Goal: Find specific page/section: Find specific page/section

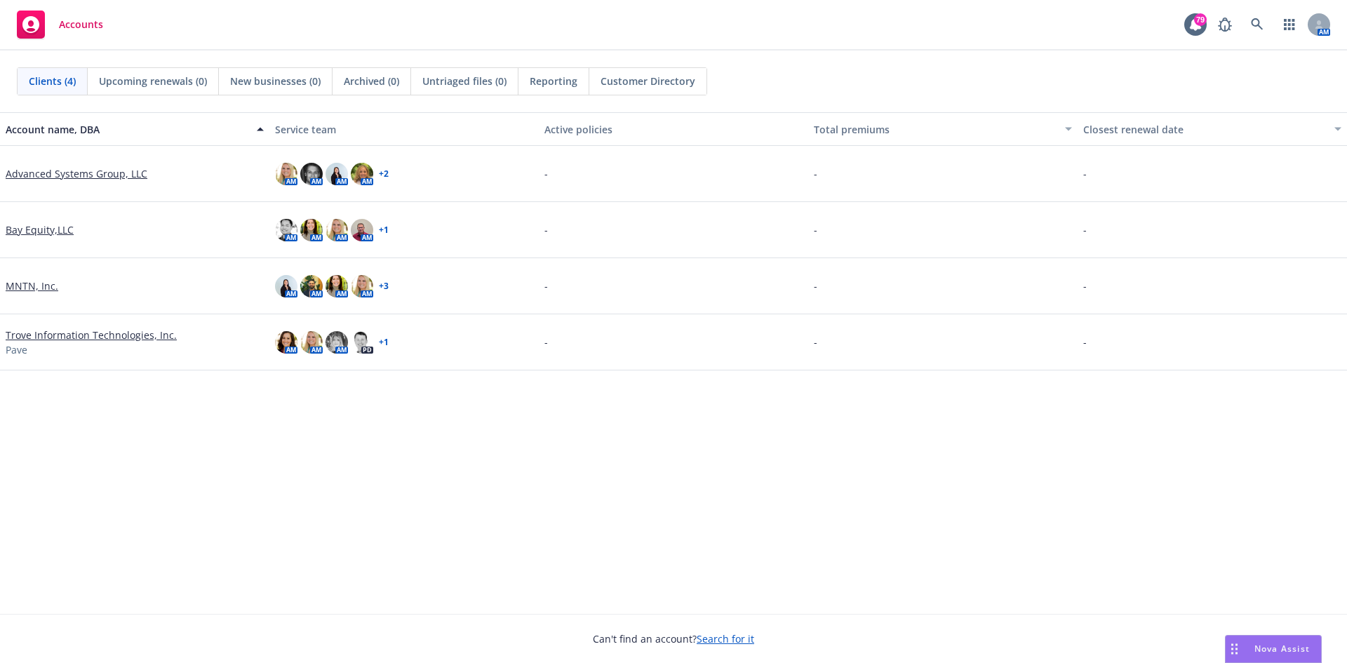
click at [616, 88] on div "Customer Directory" at bounding box center [647, 81] width 117 height 27
